Goal: Entertainment & Leisure: Consume media (video, audio)

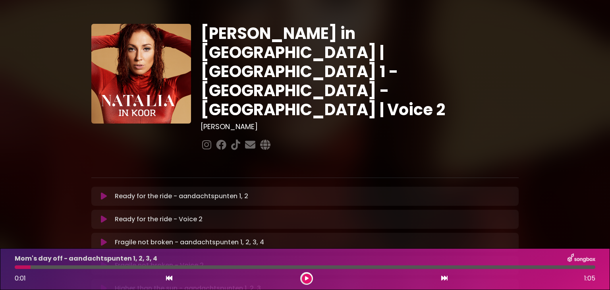
scroll to position [30, 0]
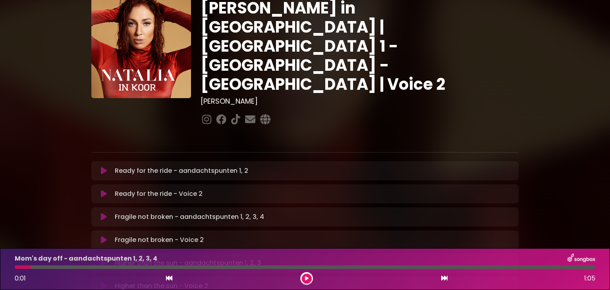
click at [105, 190] on icon at bounding box center [104, 194] width 6 height 8
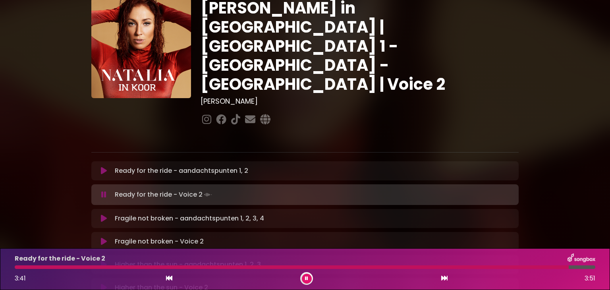
click at [104, 238] on icon at bounding box center [104, 242] width 6 height 8
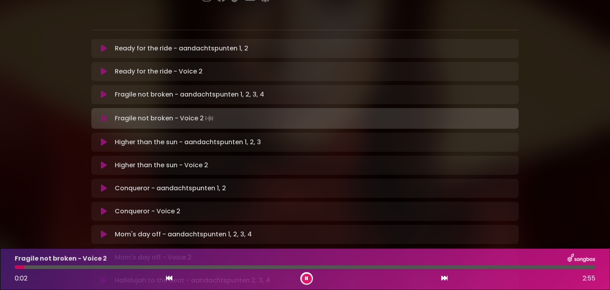
scroll to position [153, 0]
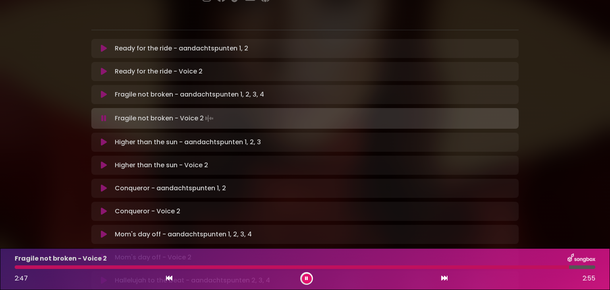
click at [18, 266] on div at bounding box center [292, 267] width 555 height 4
click at [101, 161] on icon at bounding box center [104, 165] width 6 height 8
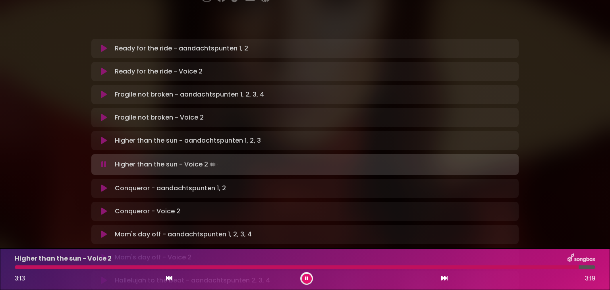
click at [102, 207] on icon at bounding box center [104, 211] width 6 height 8
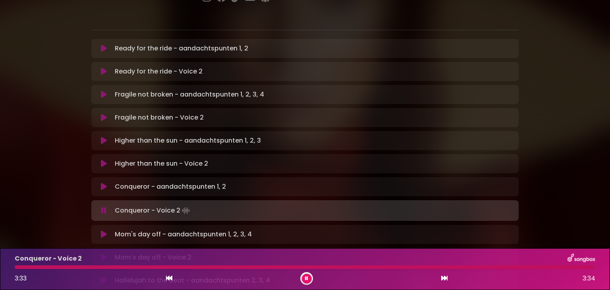
click at [208, 268] on div at bounding box center [305, 267] width 580 height 4
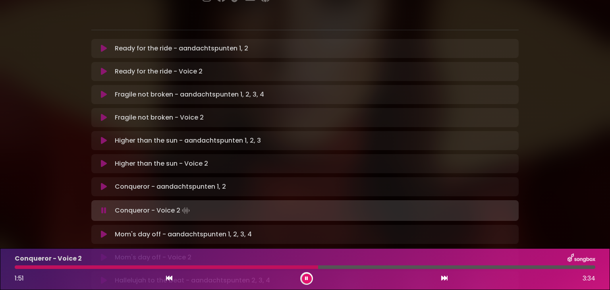
click at [208, 268] on div at bounding box center [167, 267] width 304 height 4
click at [226, 267] on div at bounding box center [305, 267] width 581 height 4
click at [106, 253] on icon at bounding box center [104, 257] width 6 height 8
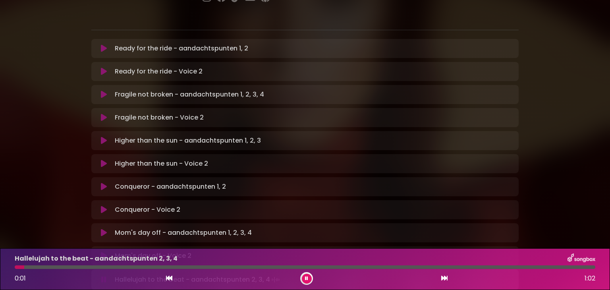
click at [106, 252] on icon at bounding box center [104, 256] width 6 height 8
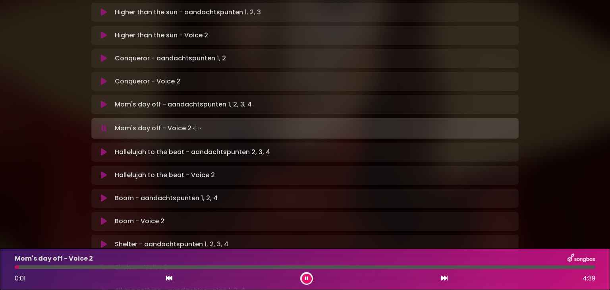
scroll to position [281, 0]
click at [99, 124] on button at bounding box center [103, 128] width 15 height 8
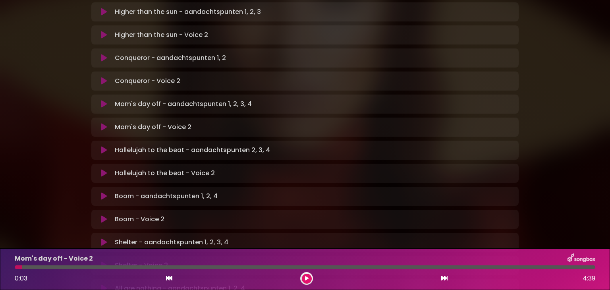
click at [105, 146] on icon at bounding box center [104, 150] width 6 height 8
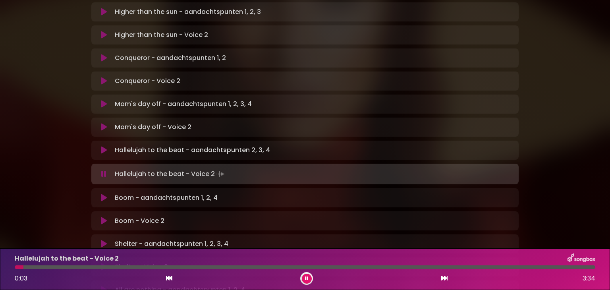
click at [102, 170] on icon at bounding box center [103, 174] width 5 height 8
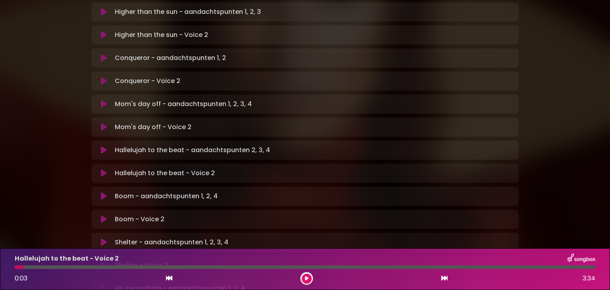
click at [149, 168] on p "Hallelujah to the beat - Voice 2 Loading Track..." at bounding box center [165, 173] width 100 height 10
click at [103, 169] on icon at bounding box center [104, 173] width 6 height 8
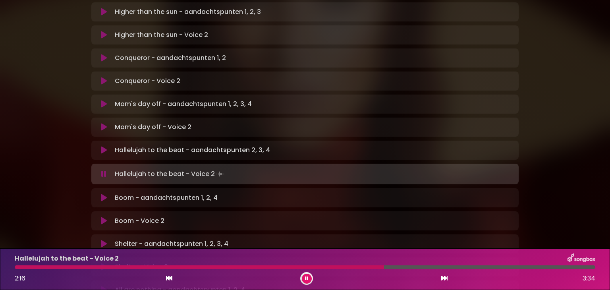
click at [311, 279] on div at bounding box center [306, 278] width 13 height 13
click at [307, 280] on icon at bounding box center [306, 278] width 3 height 5
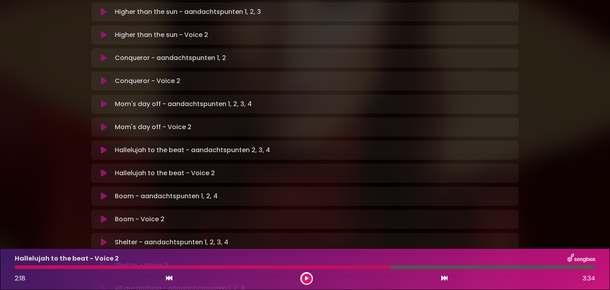
click at [17, 268] on div at bounding box center [202, 267] width 375 height 4
click at [17, 266] on div at bounding box center [202, 267] width 375 height 4
click at [307, 277] on icon at bounding box center [307, 278] width 4 height 5
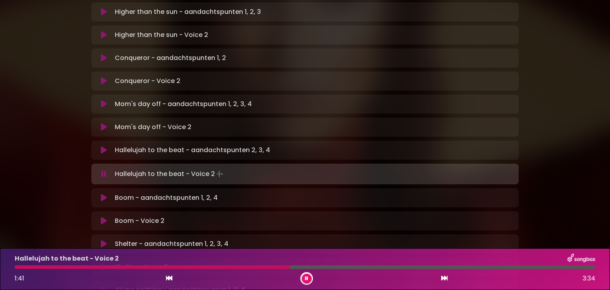
click at [188, 267] on div at bounding box center [152, 267] width 275 height 4
click at [165, 269] on div at bounding box center [107, 267] width 185 height 4
click at [18, 267] on div at bounding box center [245, 267] width 461 height 4
click at [16, 270] on div "Hallelujah to the beat - Voice 2 1:48 3:34" at bounding box center [305, 268] width 590 height 31
click at [16, 270] on div "Hallelujah to the beat - Voice 2 1:49 3:34" at bounding box center [305, 268] width 590 height 31
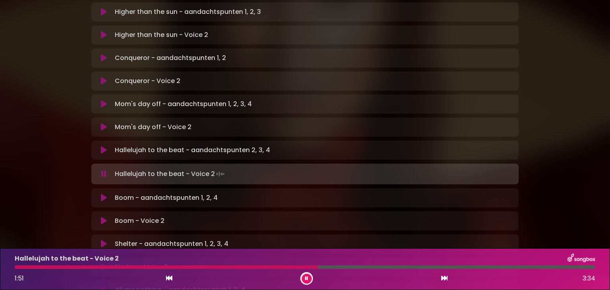
click at [307, 276] on icon at bounding box center [306, 278] width 3 height 5
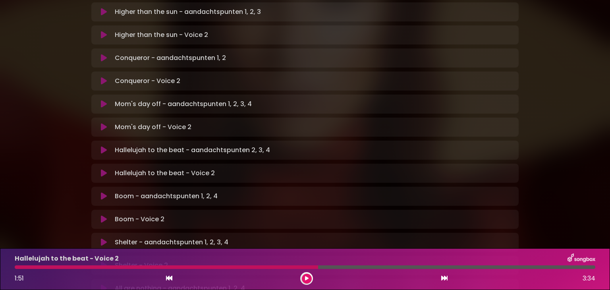
click at [17, 269] on div "Hallelujah to the beat - Voice 2 1:51 3:34" at bounding box center [305, 268] width 590 height 31
click at [17, 267] on div at bounding box center [167, 267] width 304 height 4
click at [304, 277] on button at bounding box center [307, 279] width 10 height 10
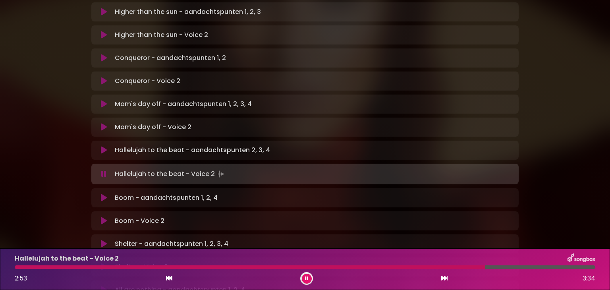
click at [304, 277] on button at bounding box center [307, 279] width 10 height 10
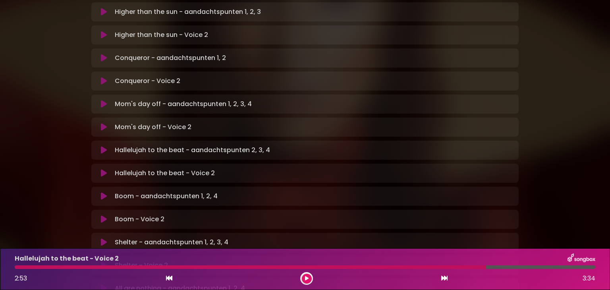
click at [105, 215] on icon at bounding box center [104, 219] width 6 height 8
click at [311, 281] on button at bounding box center [307, 279] width 10 height 10
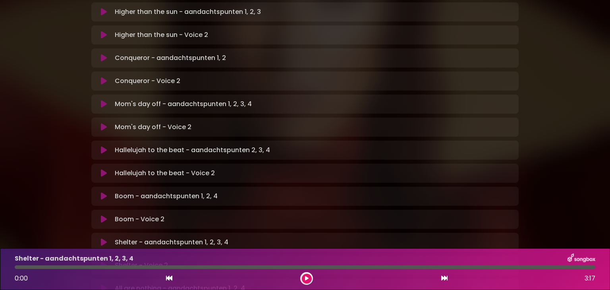
click at [102, 192] on icon at bounding box center [104, 196] width 6 height 8
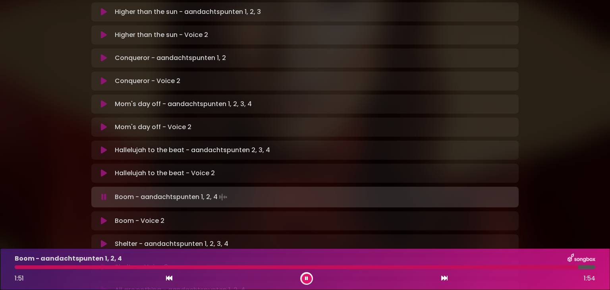
click at [306, 276] on icon at bounding box center [307, 278] width 4 height 5
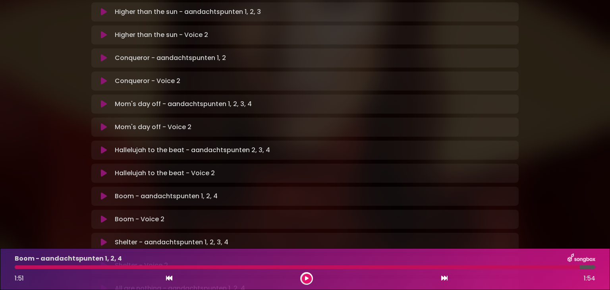
click at [306, 276] on icon at bounding box center [307, 278] width 4 height 5
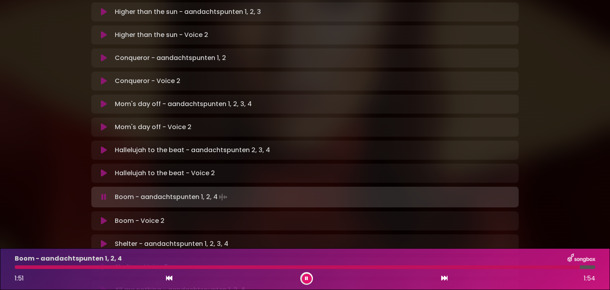
click at [307, 280] on icon at bounding box center [306, 278] width 3 height 5
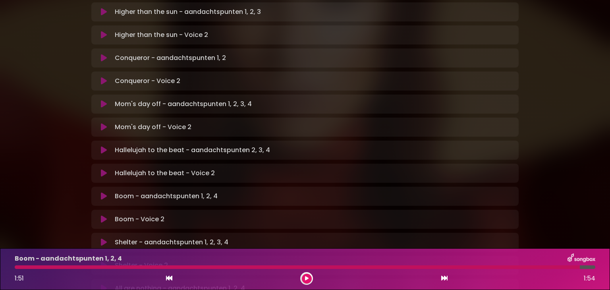
click at [307, 280] on icon at bounding box center [307, 278] width 4 height 5
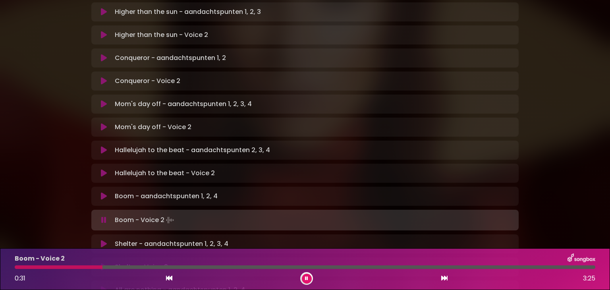
click at [44, 269] on div "Boom - Voice 2 0:31 3:25" at bounding box center [305, 268] width 590 height 31
click at [44, 263] on p "Boom - Voice 2" at bounding box center [40, 259] width 50 height 10
click at [44, 268] on div at bounding box center [62, 267] width 95 height 4
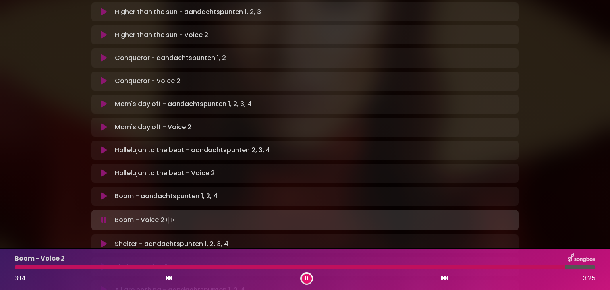
click at [310, 275] on button at bounding box center [307, 279] width 10 height 10
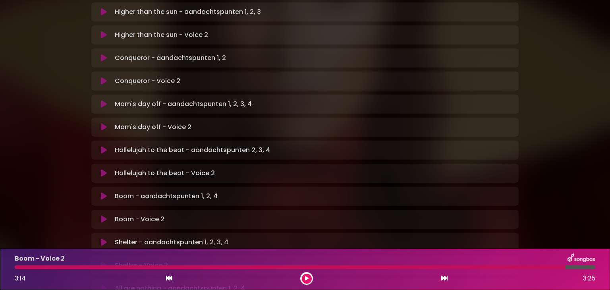
click at [308, 277] on icon at bounding box center [307, 279] width 6 height 6
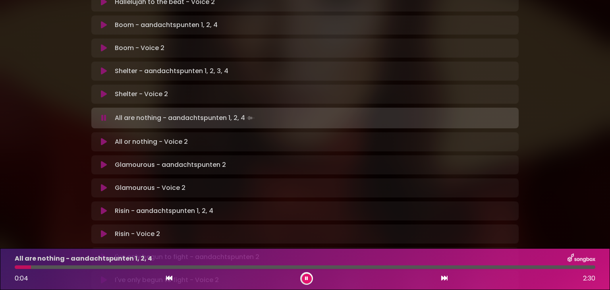
scroll to position [448, 0]
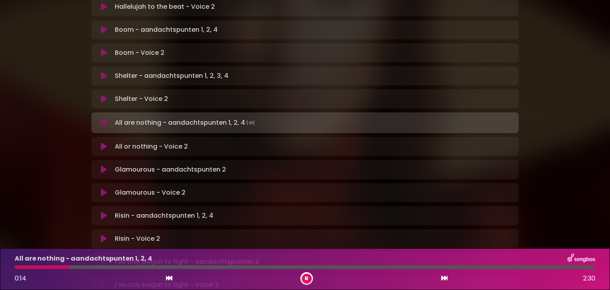
click at [309, 274] on button at bounding box center [307, 279] width 10 height 10
